Goal: Information Seeking & Learning: Learn about a topic

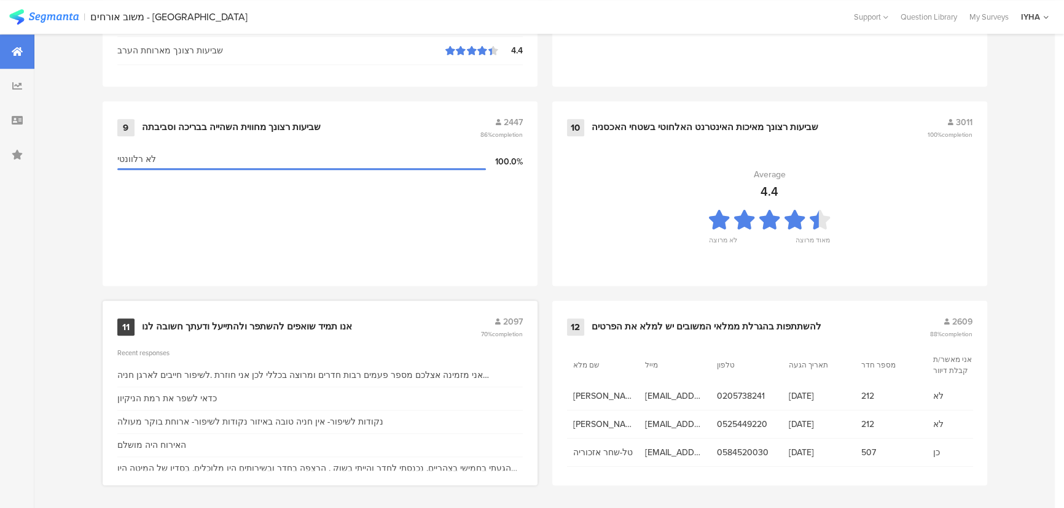
scroll to position [1290, 0]
click at [233, 321] on div "אנו תמיד שואפים להשתפר ולהתייעל ודעתך חשובה לנו" at bounding box center [247, 327] width 210 height 12
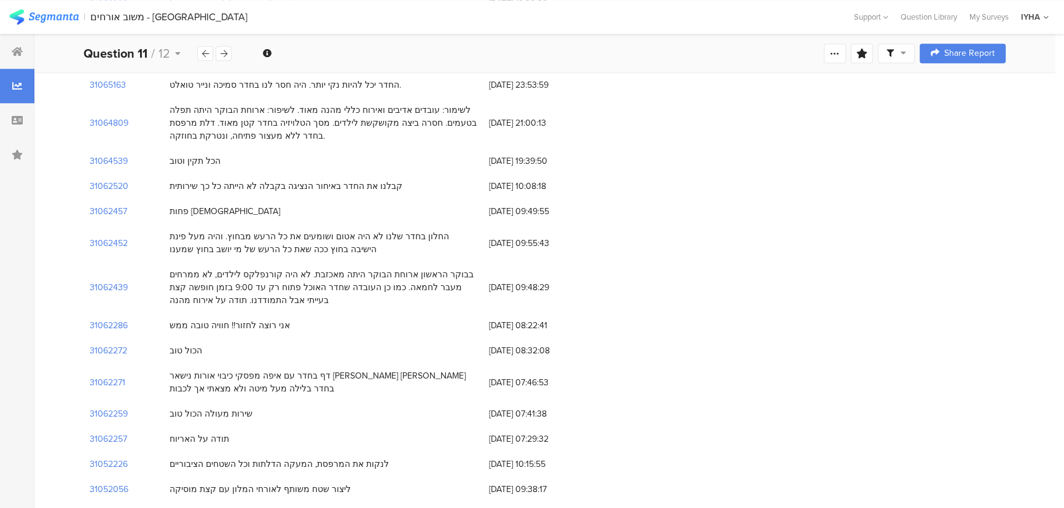
scroll to position [1675, 0]
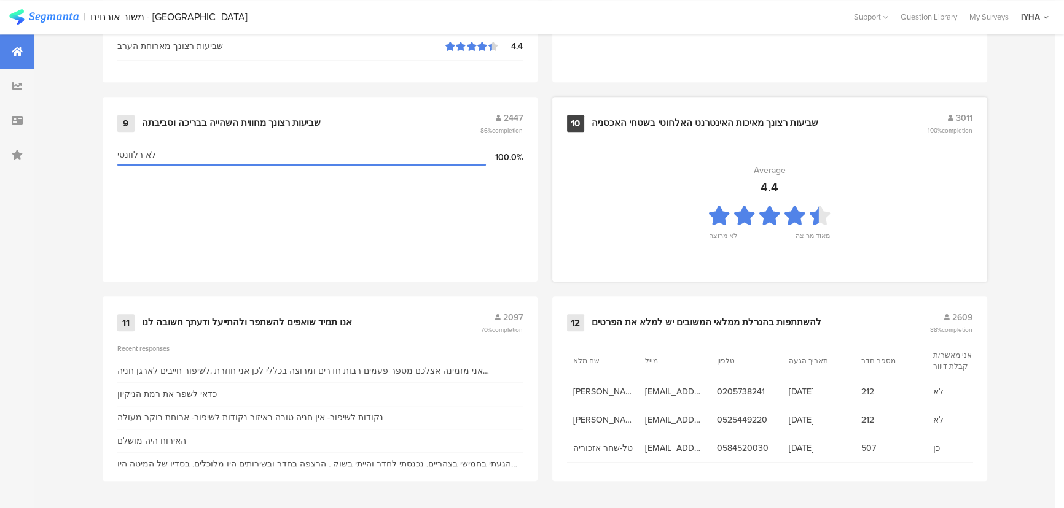
scroll to position [1290, 0]
